Goal: Task Accomplishment & Management: Manage account settings

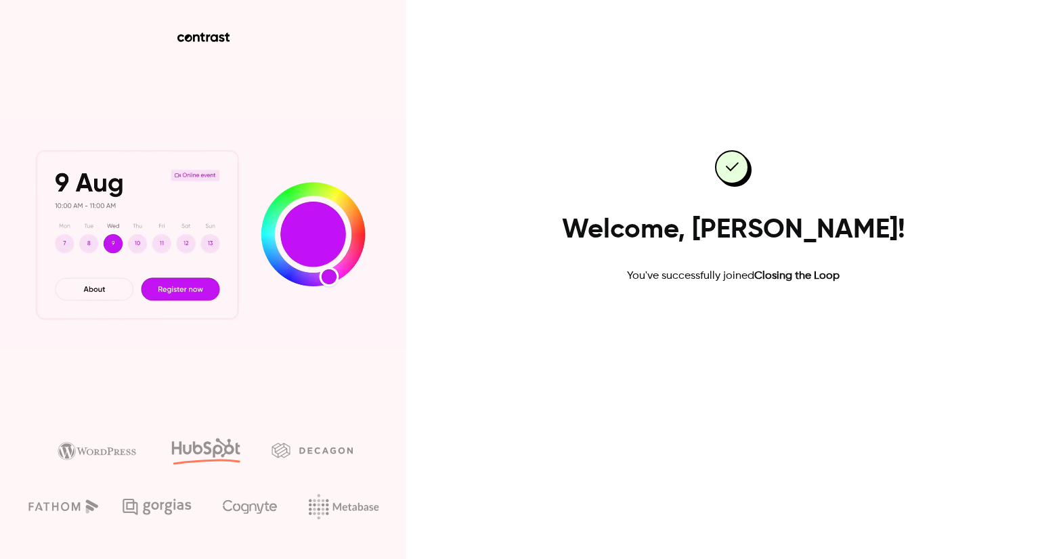
click at [722, 325] on link "Go to dashboard" at bounding box center [733, 327] width 115 height 32
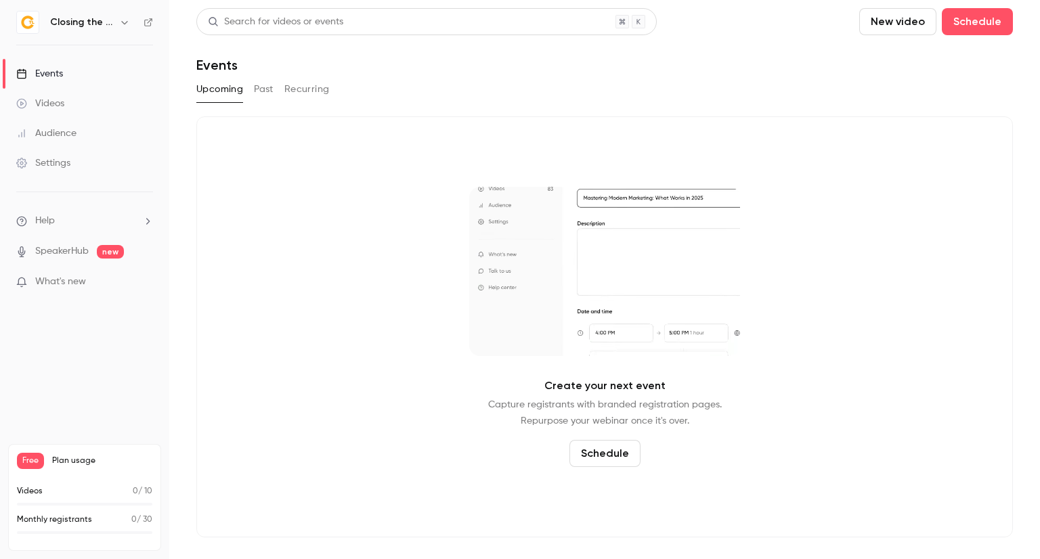
click at [95, 25] on h6 "Closing the Loop" at bounding box center [82, 23] width 64 height 14
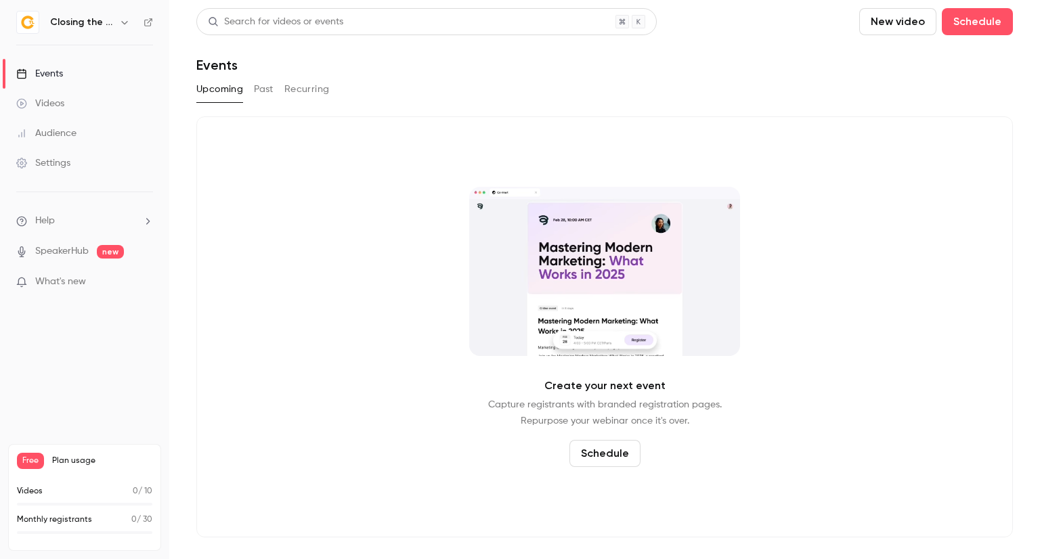
click at [123, 23] on icon "button" at bounding box center [124, 22] width 6 height 3
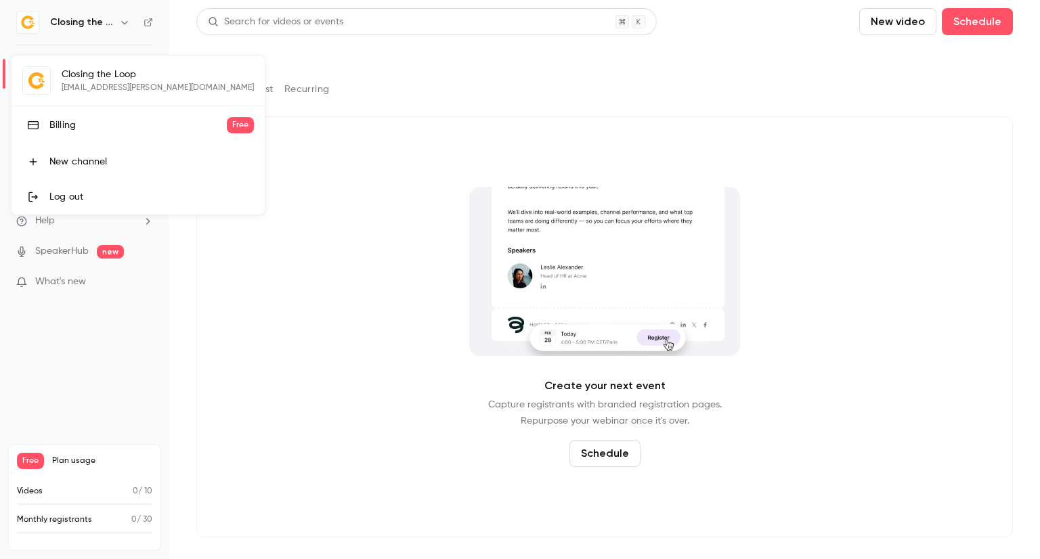
click at [323, 177] on div at bounding box center [520, 279] width 1040 height 559
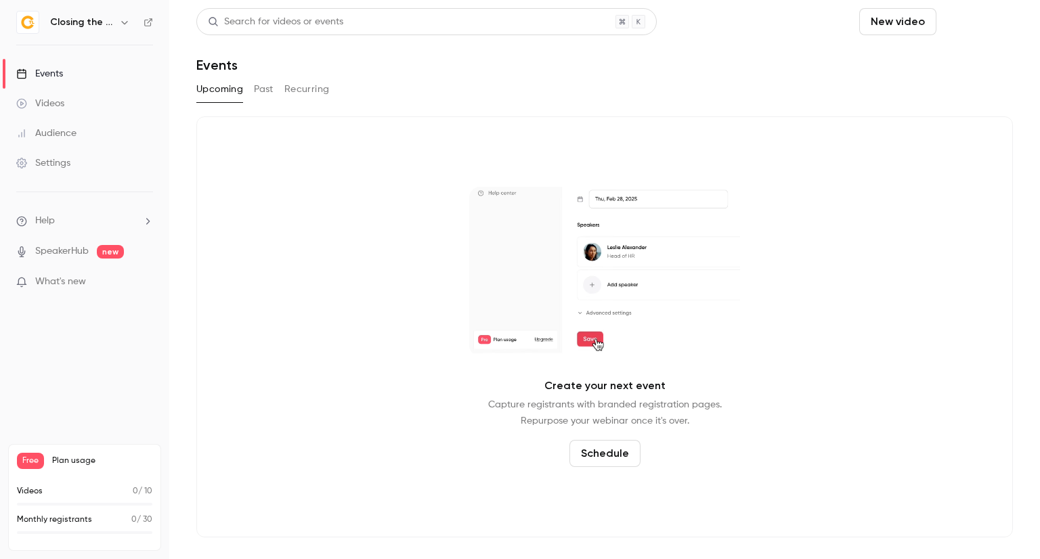
click at [972, 25] on button "Schedule" at bounding box center [977, 21] width 71 height 27
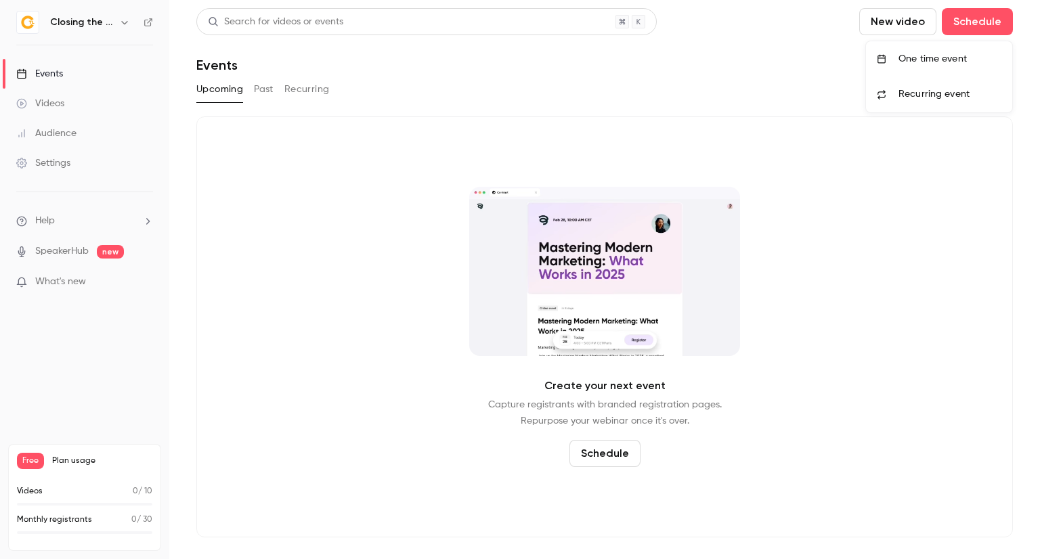
click at [960, 52] on div "One time event" at bounding box center [949, 59] width 103 height 14
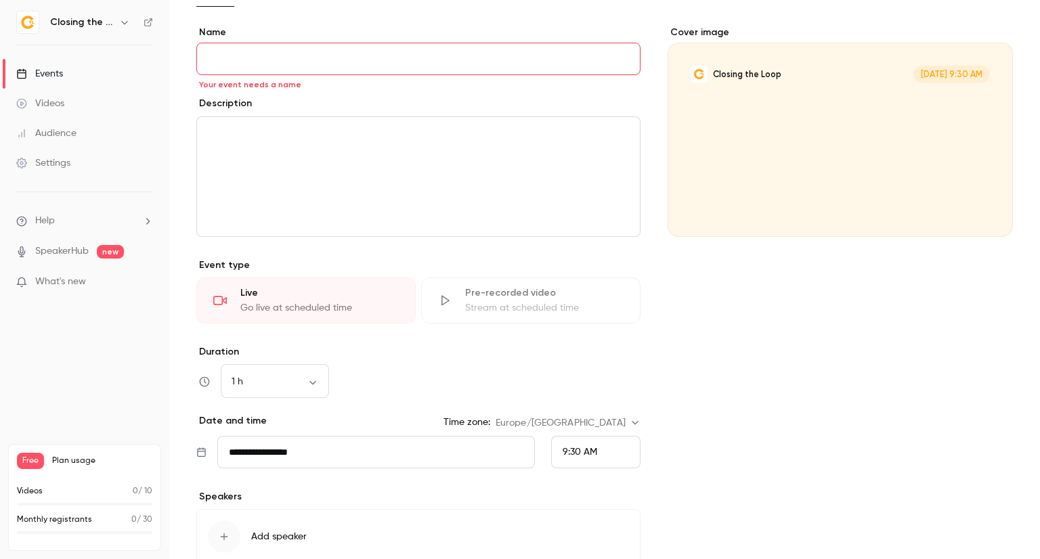
scroll to position [209, 0]
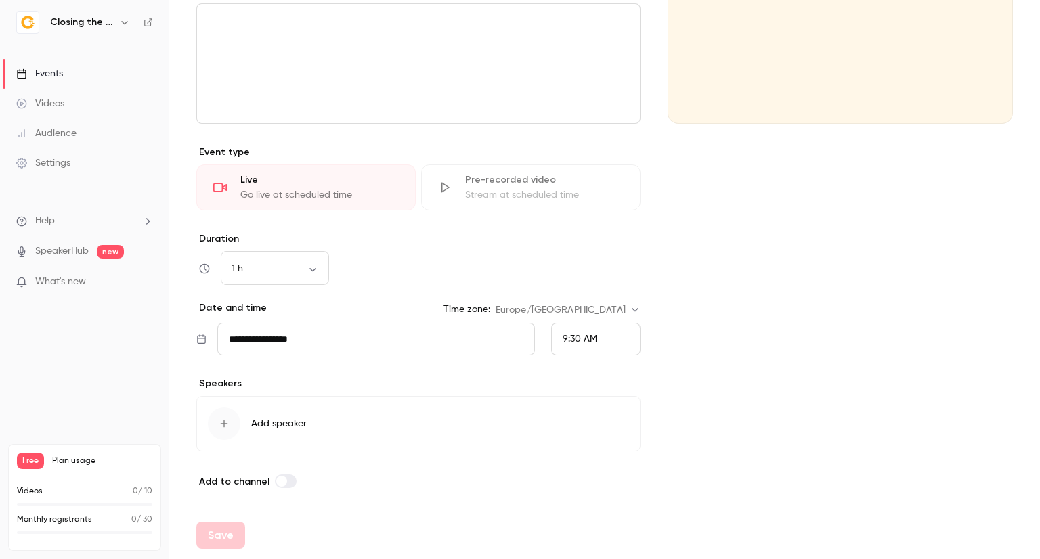
click at [707, 468] on div "Cover image Closing the Loop Sep 8, 9:30 AM" at bounding box center [840, 201] width 345 height 577
click at [678, 449] on div "Cover image Closing the Loop Sep 8, 9:30 AM" at bounding box center [840, 201] width 345 height 577
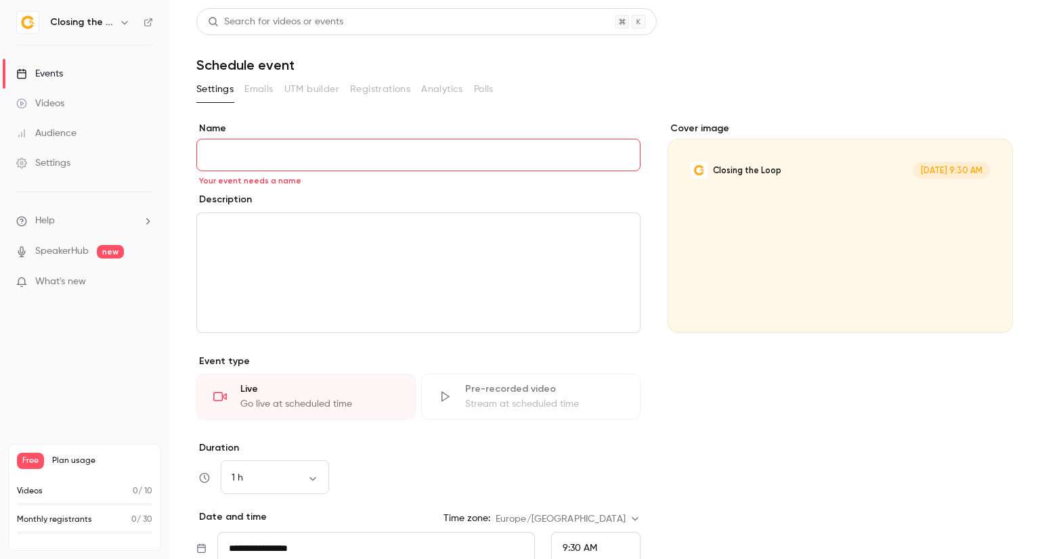
click at [326, 163] on input "Name" at bounding box center [418, 155] width 444 height 32
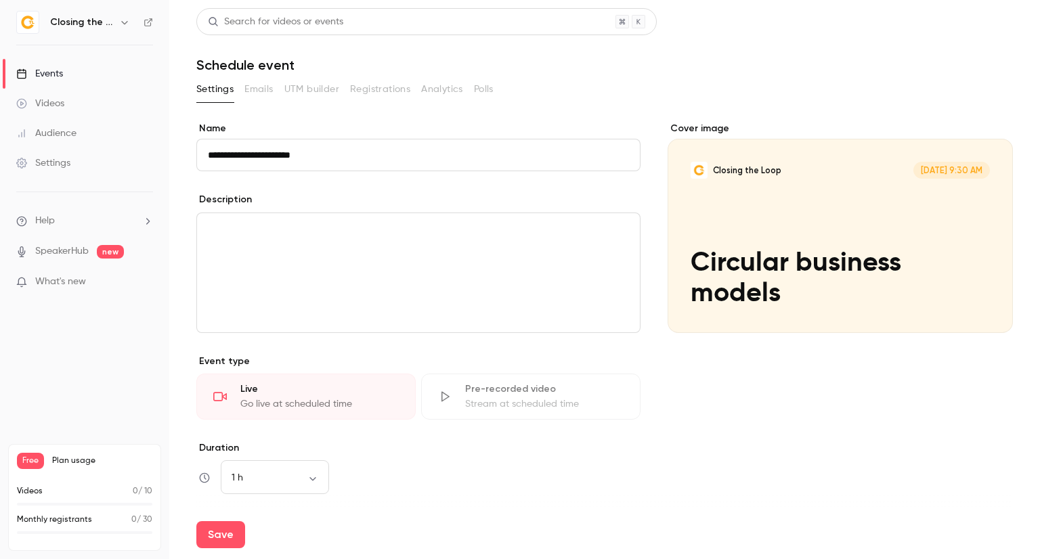
type input "**********"
click at [374, 204] on div "Description" at bounding box center [418, 201] width 444 height 17
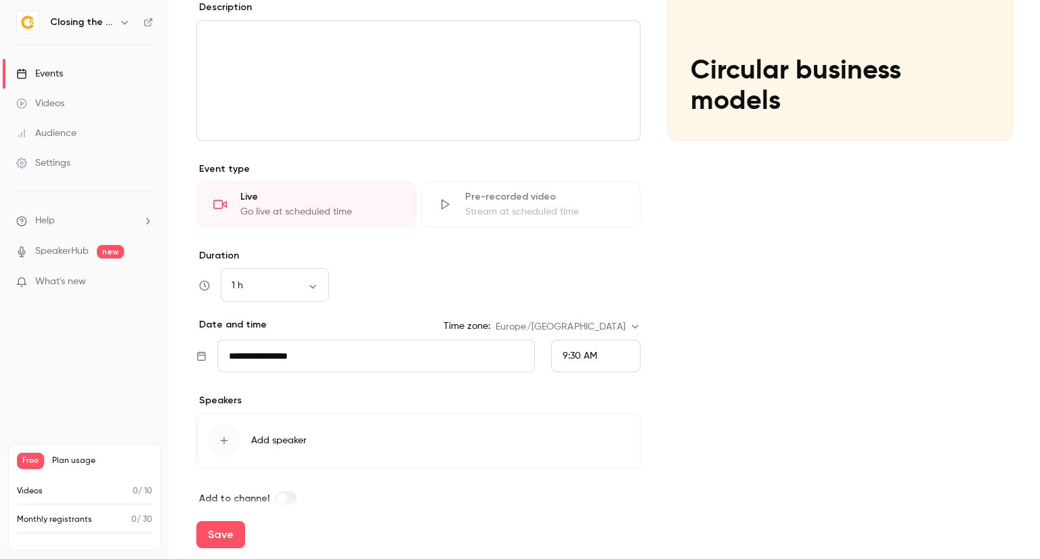
scroll to position [203, 0]
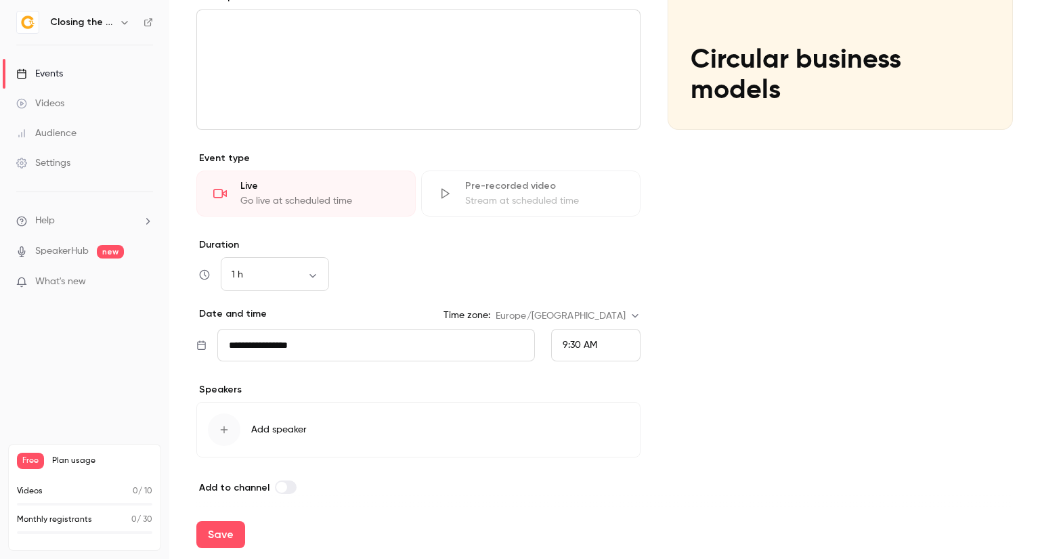
click at [356, 344] on input "**********" at bounding box center [376, 345] width 318 height 32
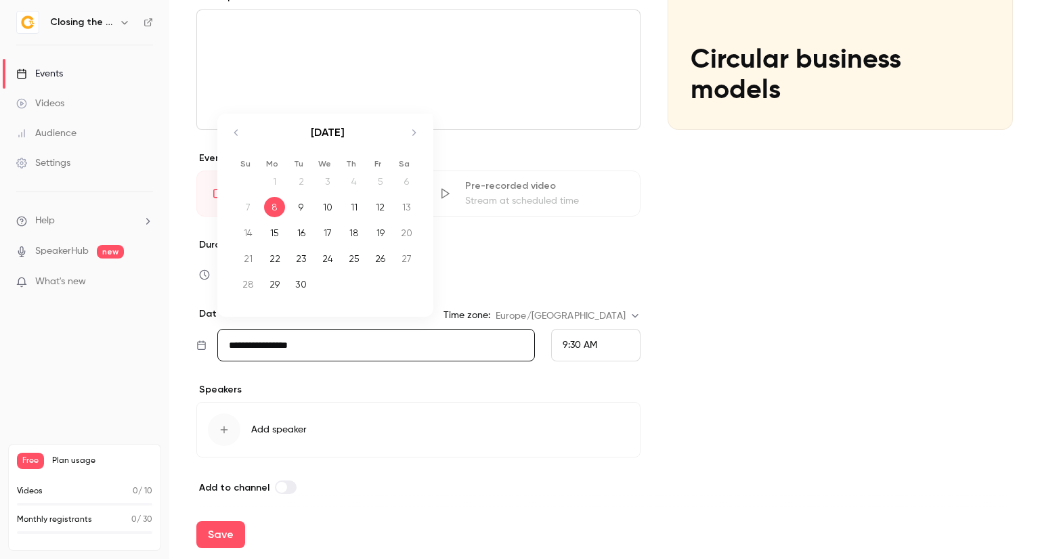
click at [408, 139] on icon "Move forward to switch to the next month." at bounding box center [414, 133] width 16 height 16
click at [238, 115] on icon "Move backward to switch to the previous month." at bounding box center [236, 113] width 16 height 16
click at [415, 128] on icon "Move forward to switch to the next month." at bounding box center [414, 133] width 16 height 16
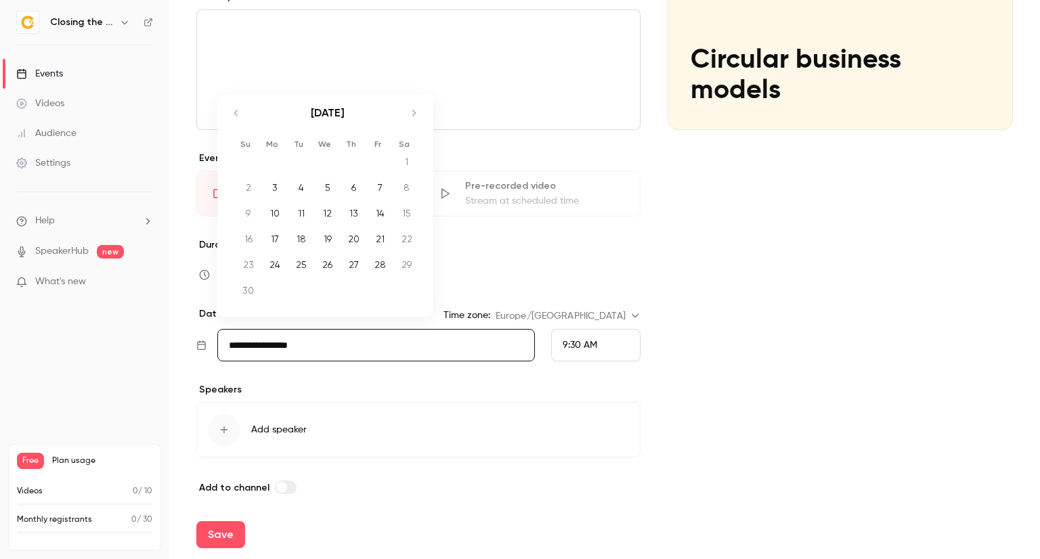
click at [240, 119] on icon "Move backward to switch to the previous month." at bounding box center [236, 113] width 16 height 16
click at [309, 236] on div "21" at bounding box center [300, 239] width 21 height 20
type input "**********"
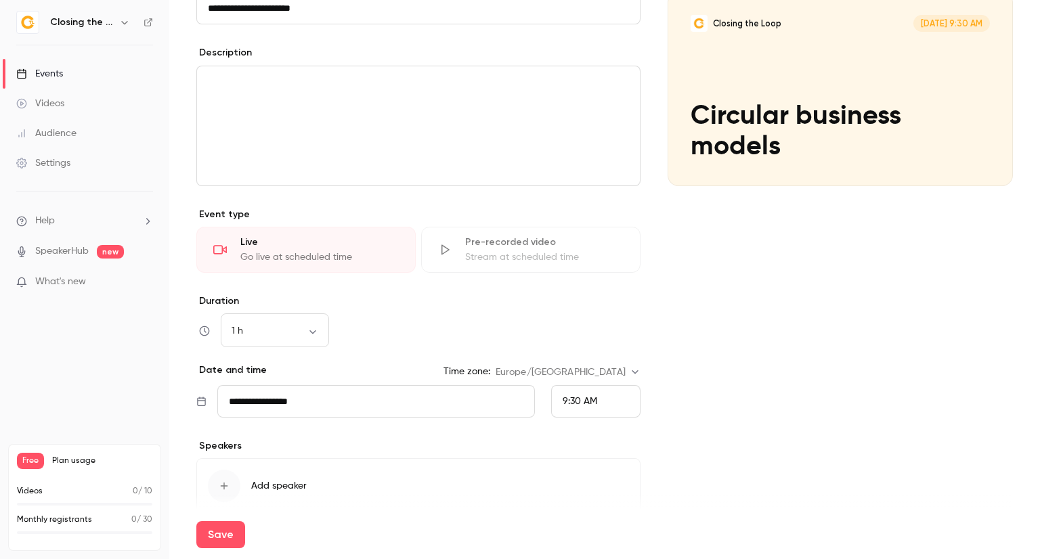
scroll to position [209, 0]
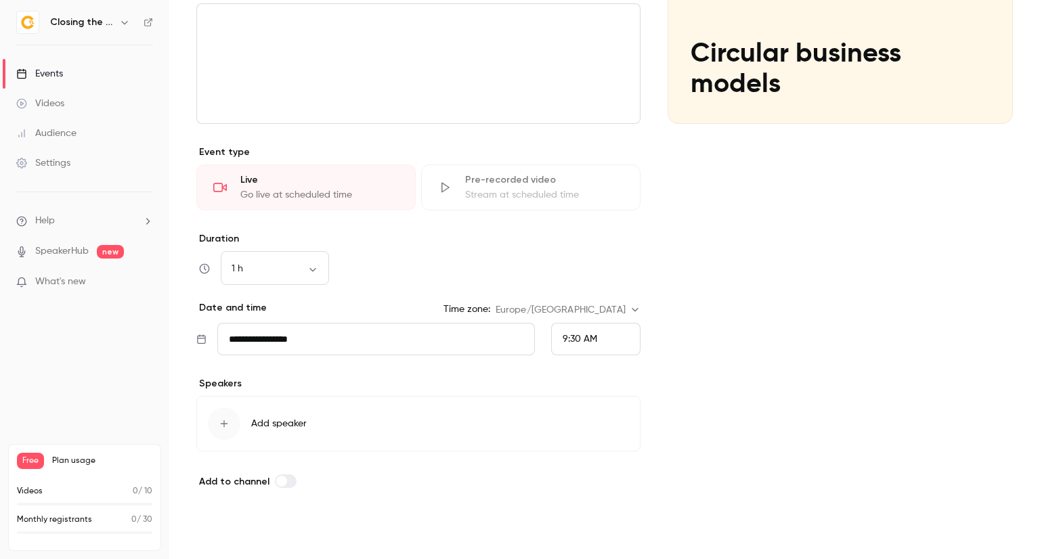
click at [234, 531] on button "Save" at bounding box center [220, 534] width 49 height 27
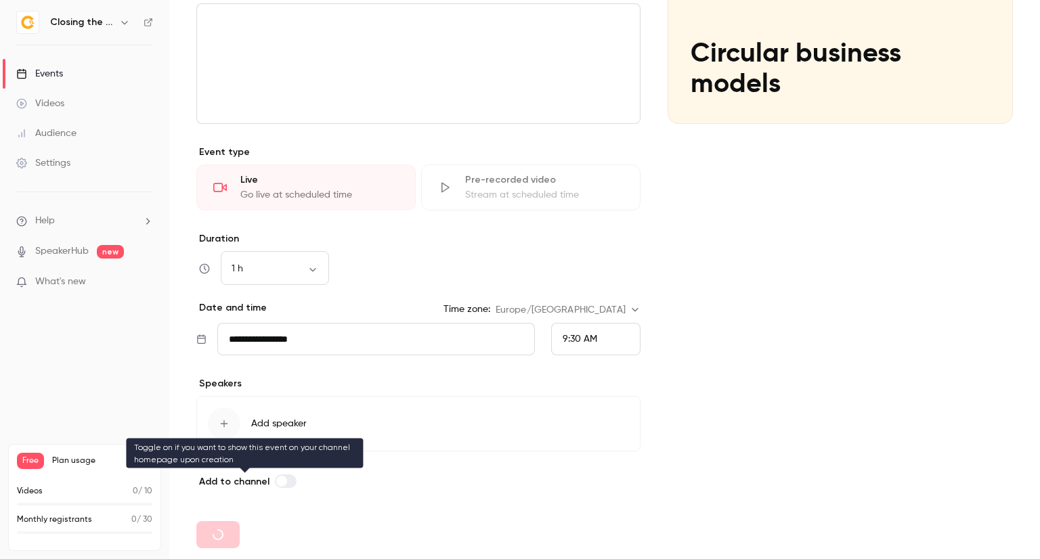
type input "**********"
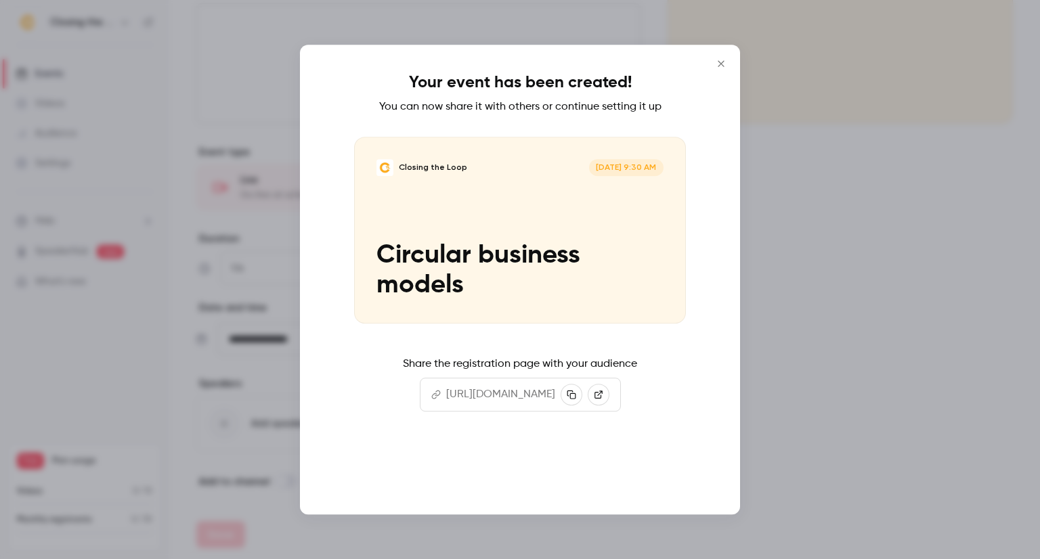
click at [536, 459] on button "Continue" at bounding box center [519, 471] width 135 height 32
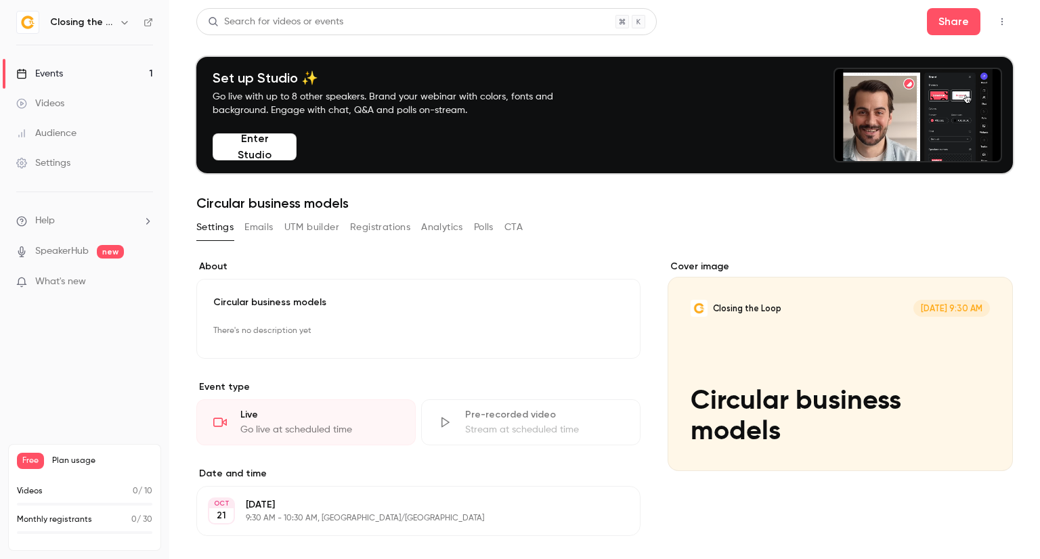
click at [268, 224] on button "Emails" at bounding box center [258, 228] width 28 height 22
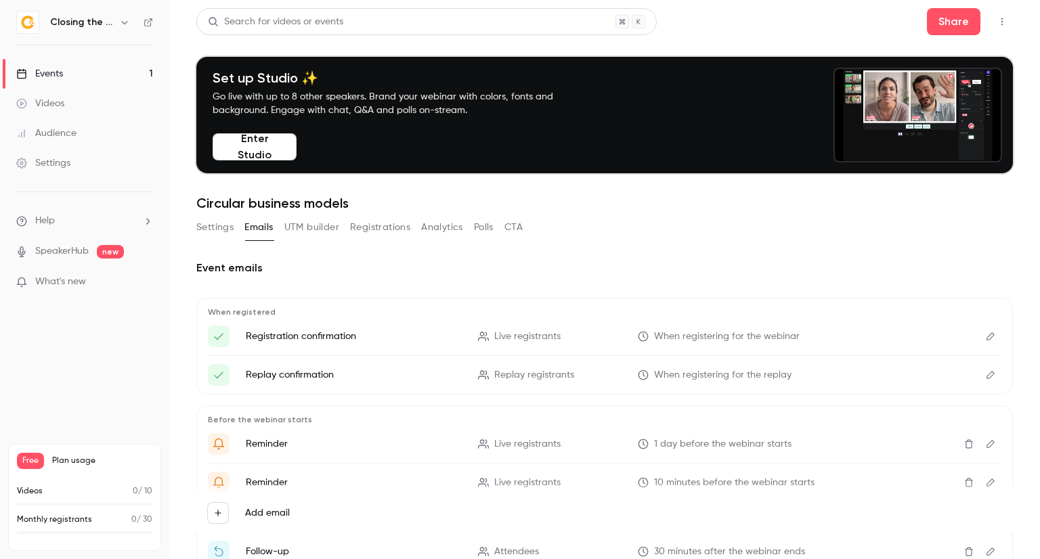
scroll to position [58, 0]
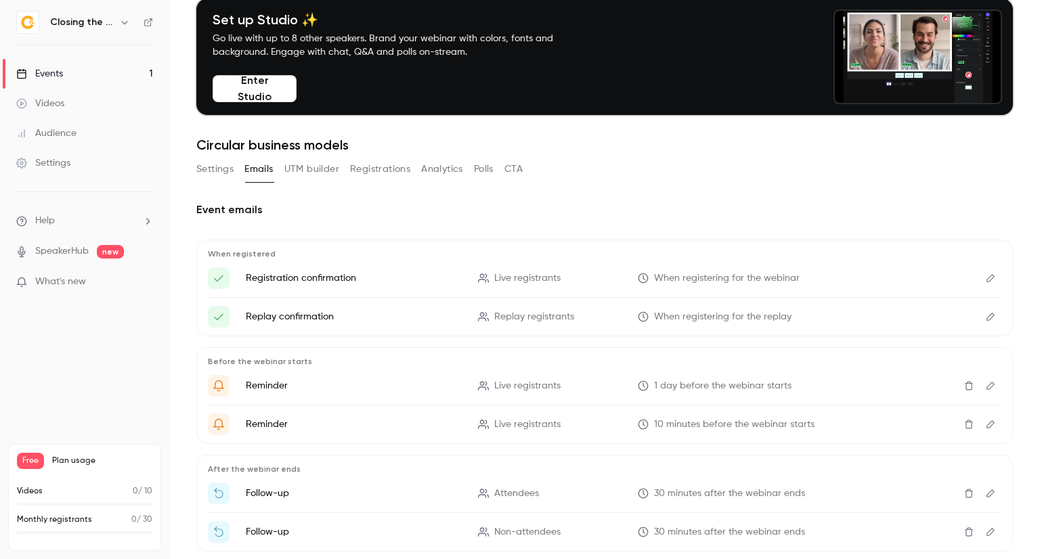
click at [986, 281] on icon "Edit" at bounding box center [990, 278] width 8 height 8
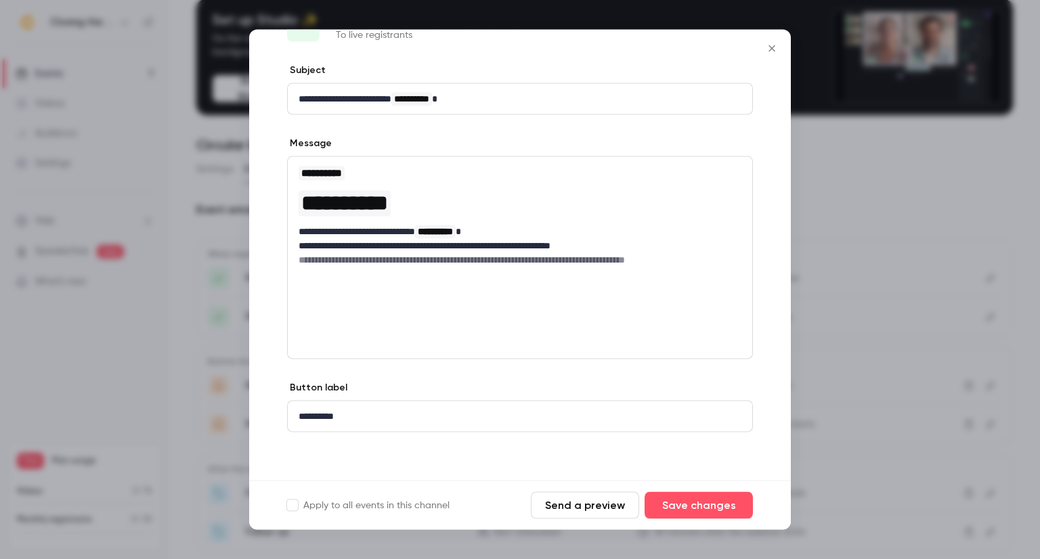
scroll to position [0, 0]
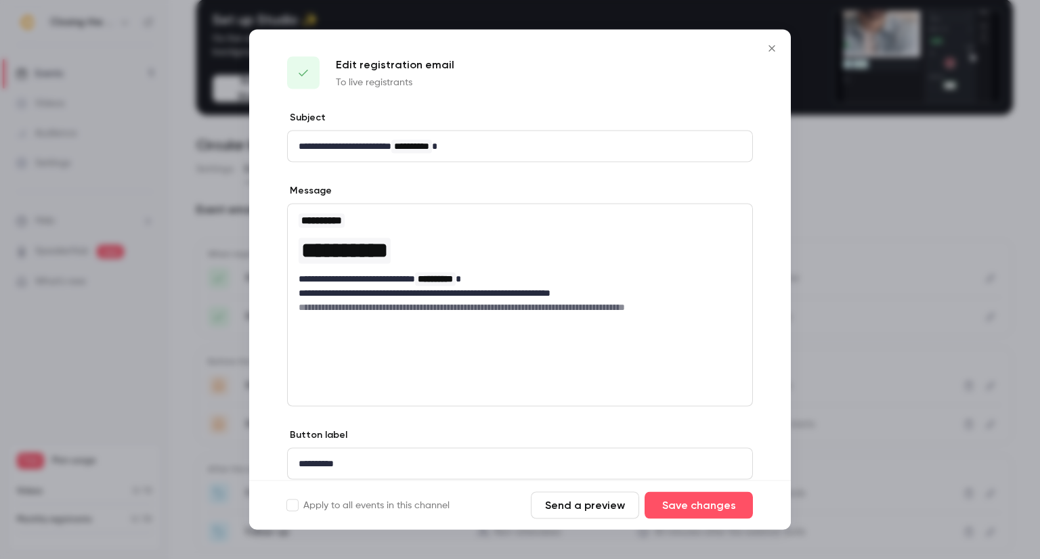
click at [775, 49] on icon "Close" at bounding box center [772, 48] width 16 height 11
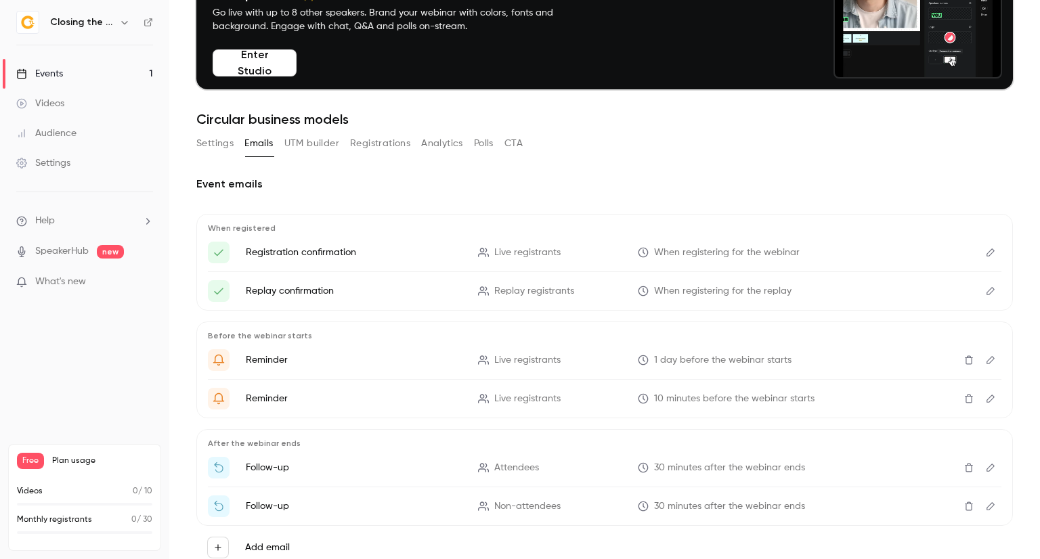
scroll to position [61, 0]
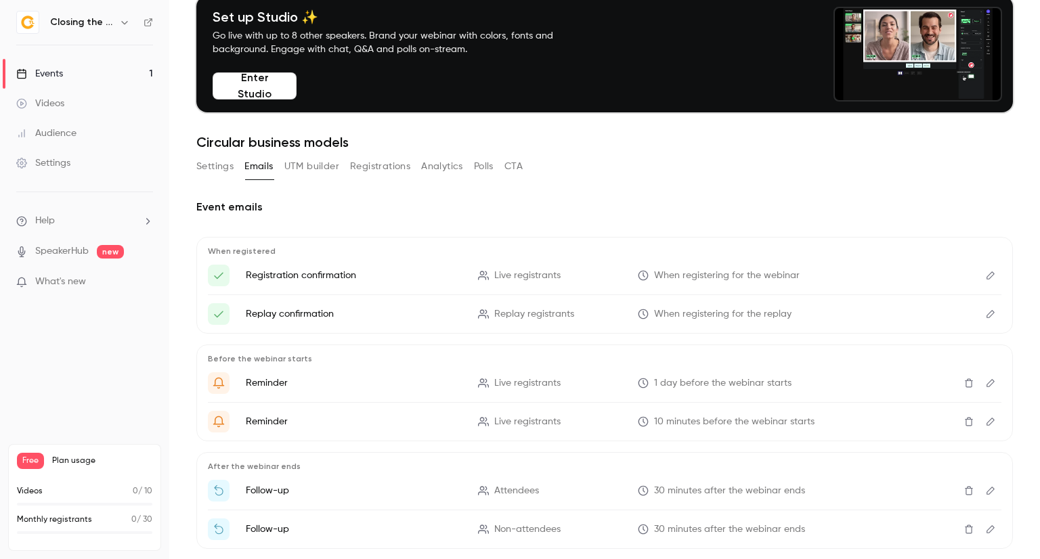
click at [395, 174] on button "Registrations" at bounding box center [380, 167] width 60 height 22
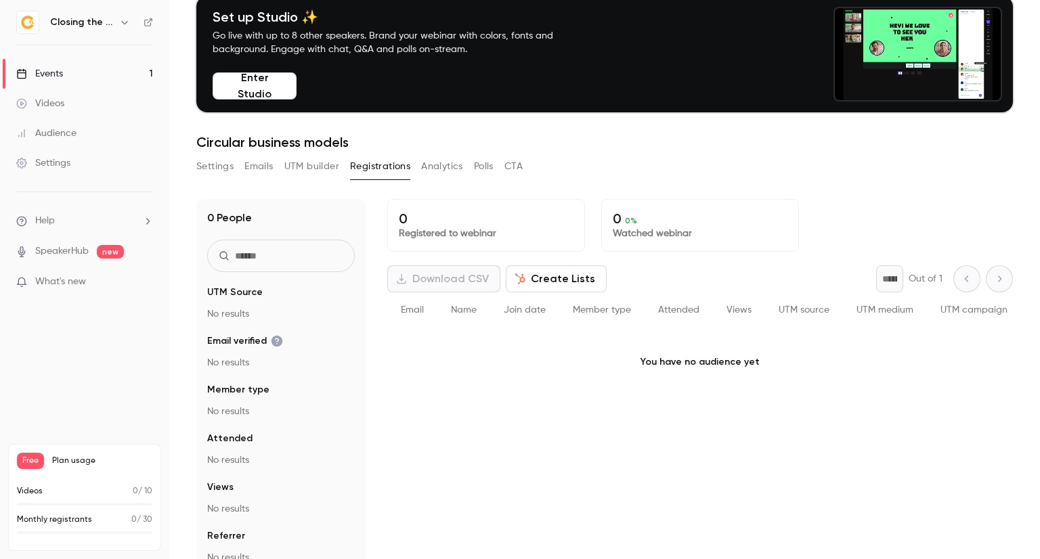
click at [69, 63] on link "Events 1" at bounding box center [84, 74] width 169 height 30
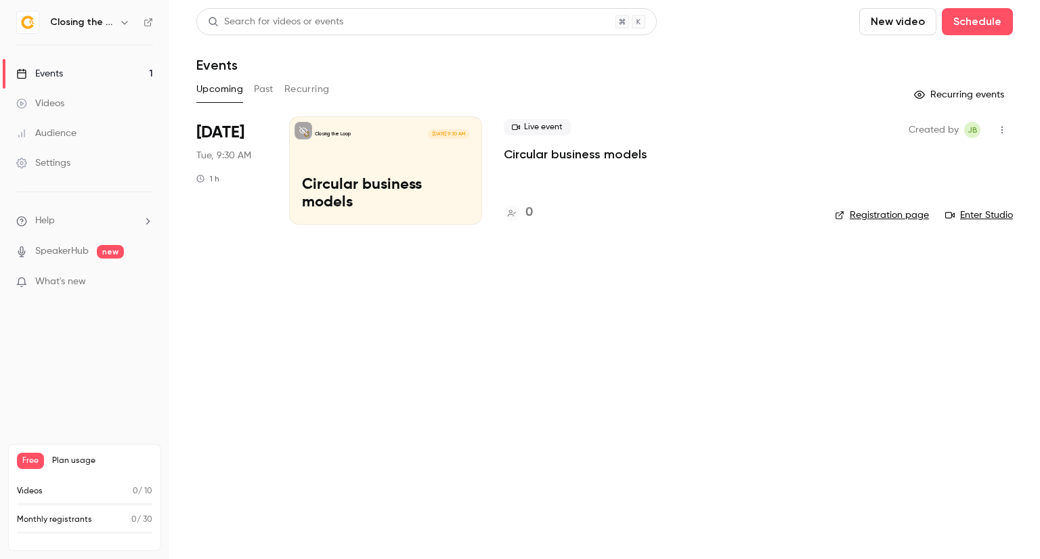
drag, startPoint x: 423, startPoint y: 144, endPoint x: 389, endPoint y: 158, distance: 36.5
click at [389, 158] on div "Closing the Loop Oct 21, 9:30 AM Circular business models" at bounding box center [385, 170] width 193 height 108
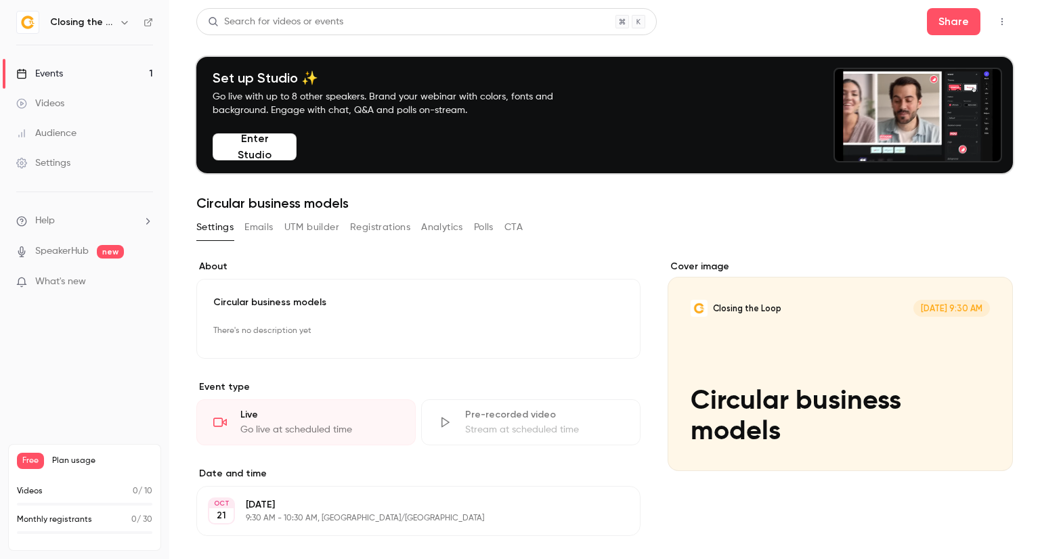
click at [995, 27] on button "button" at bounding box center [1002, 22] width 22 height 22
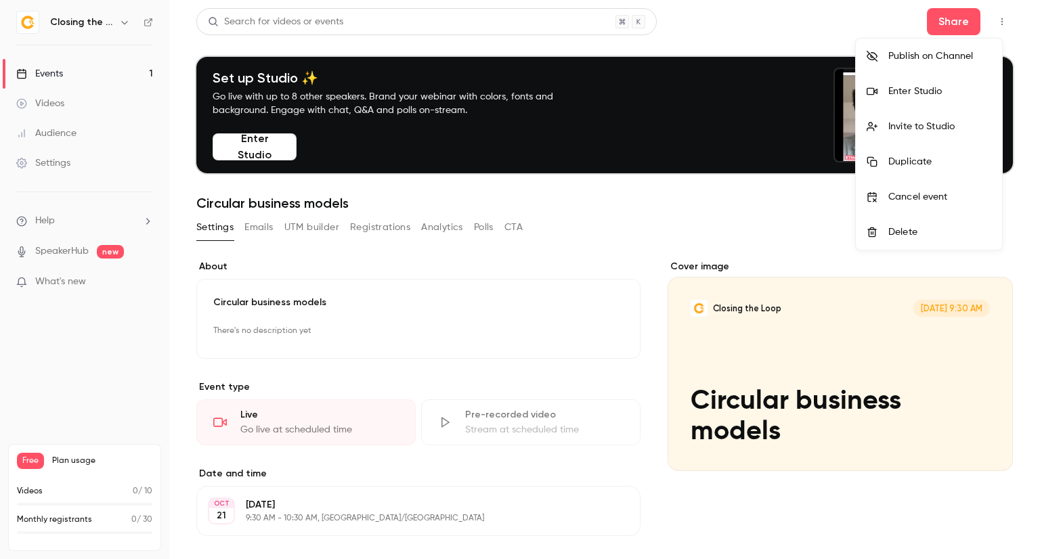
click at [496, 297] on div at bounding box center [520, 279] width 1040 height 559
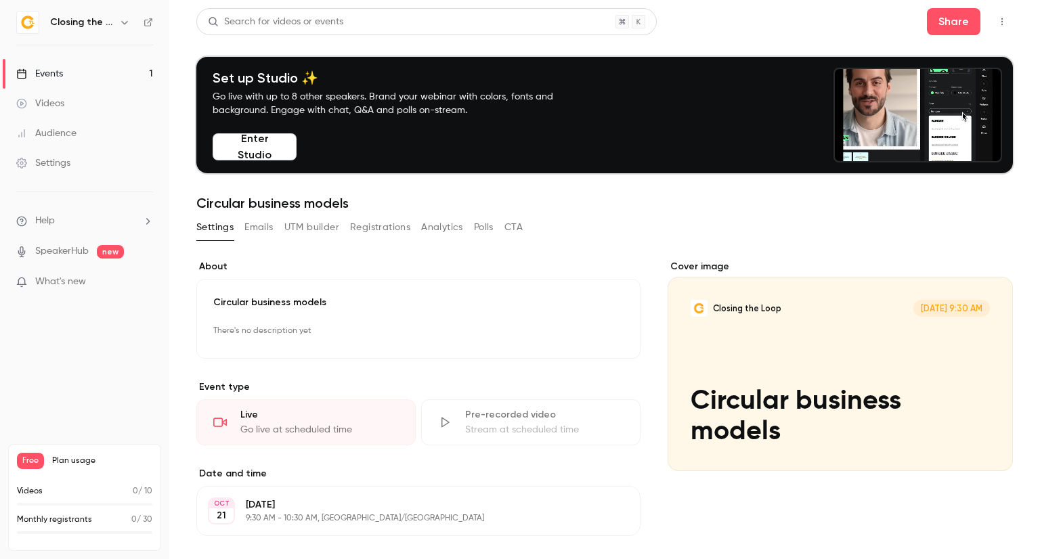
click at [263, 226] on button "Emails" at bounding box center [258, 228] width 28 height 22
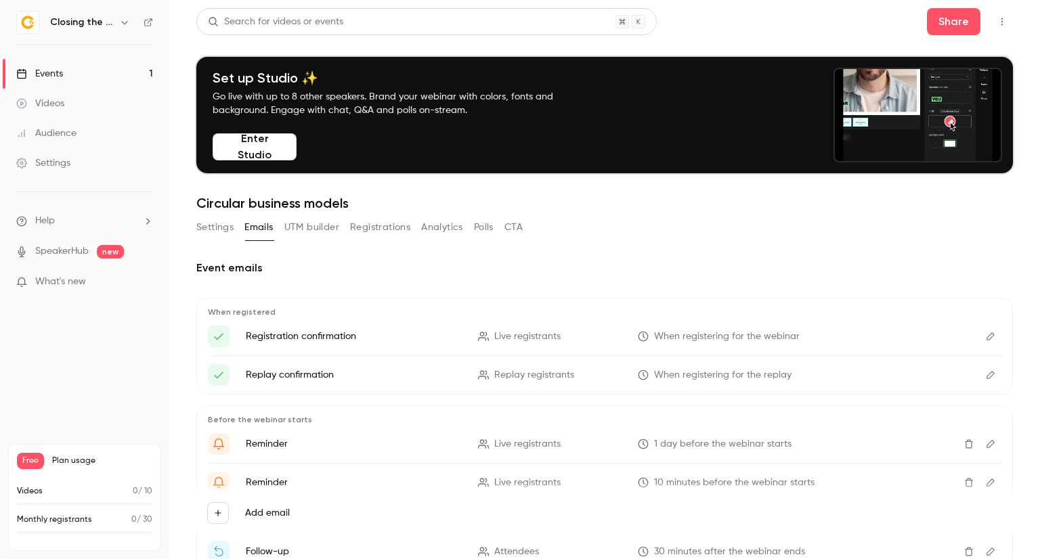
click at [985, 380] on button "Edit" at bounding box center [991, 375] width 22 height 22
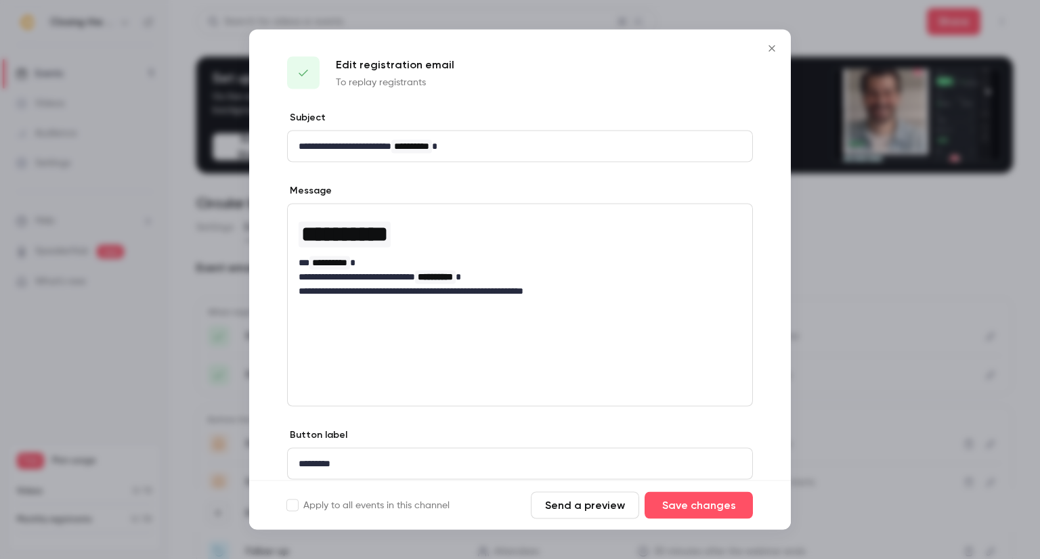
click at [771, 48] on icon "Close" at bounding box center [771, 48] width 6 height 6
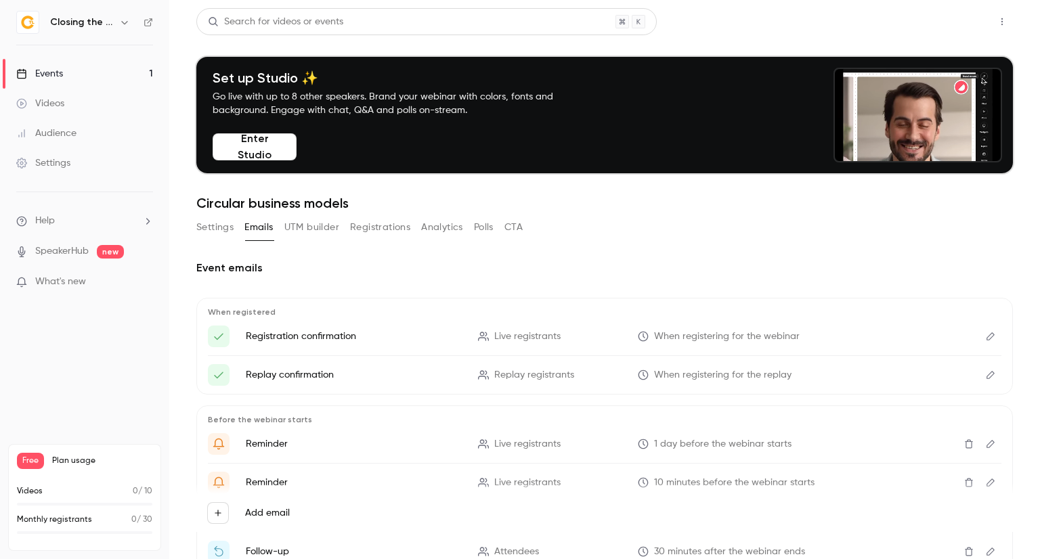
click at [952, 24] on button "Share" at bounding box center [953, 21] width 53 height 27
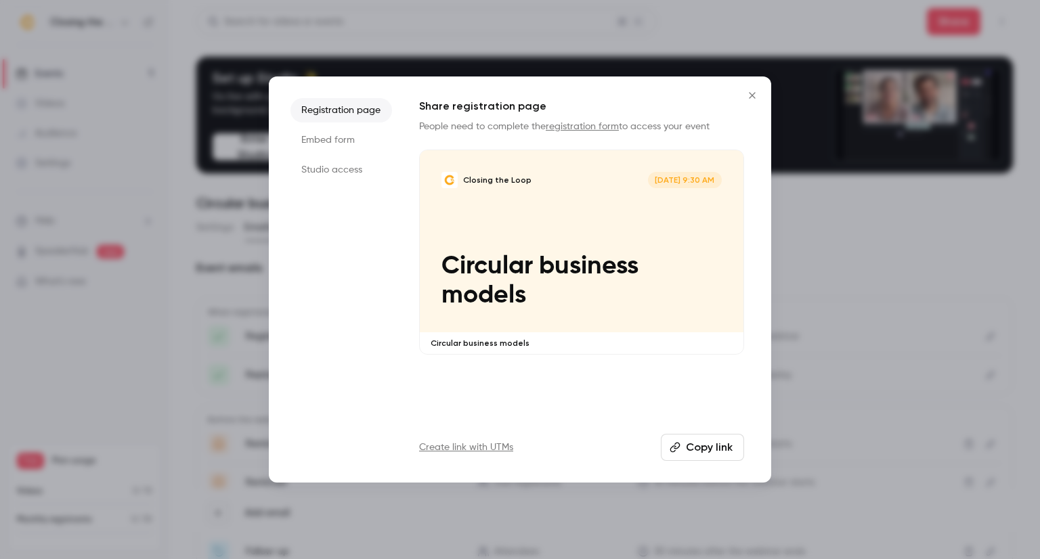
click at [487, 449] on link "Create link with UTMs" at bounding box center [466, 448] width 94 height 14
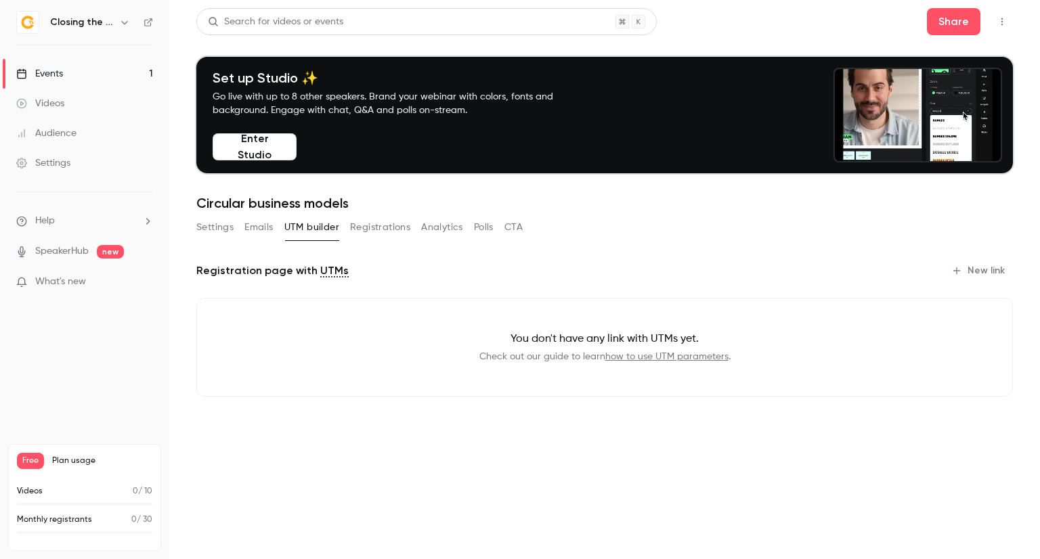
click at [663, 358] on link "how to use UTM parameters" at bounding box center [666, 356] width 123 height 9
